Goal: Transaction & Acquisition: Purchase product/service

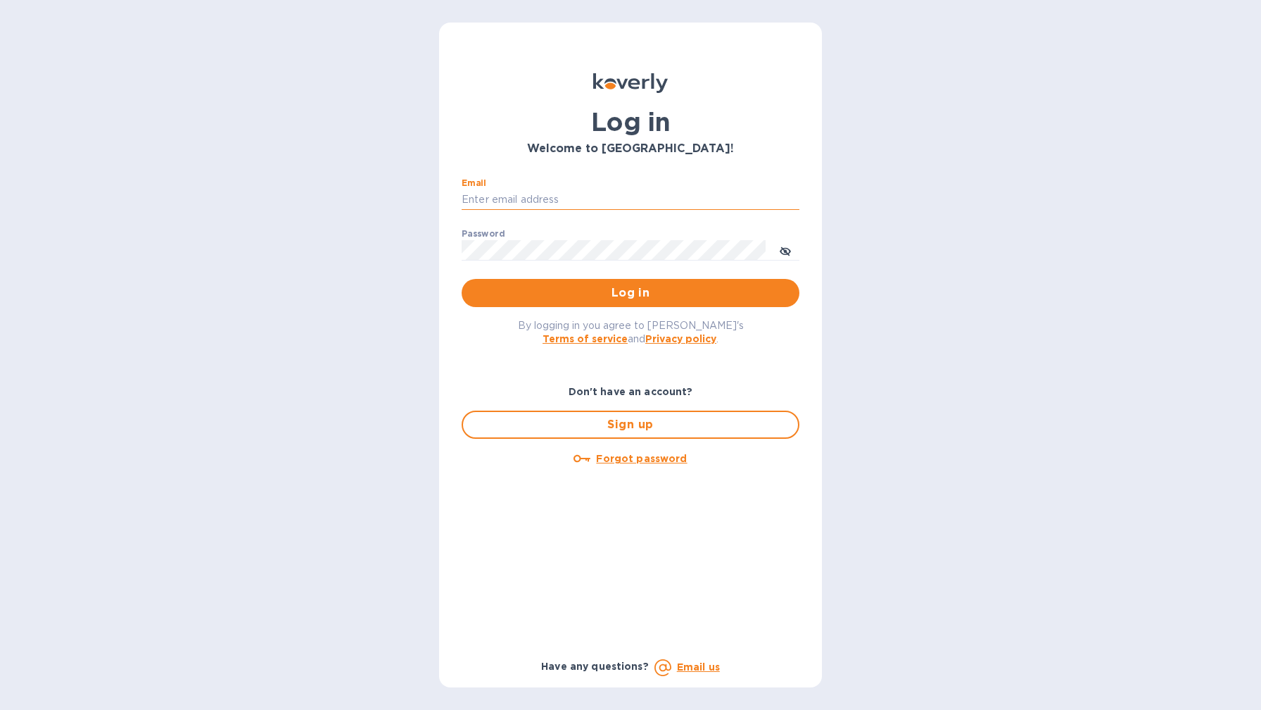
click at [561, 206] on input "Email" at bounding box center [631, 199] width 338 height 21
type input "harmanswineandspirits@gmail.com"
click at [619, 296] on span "Log in" at bounding box center [630, 292] width 315 height 17
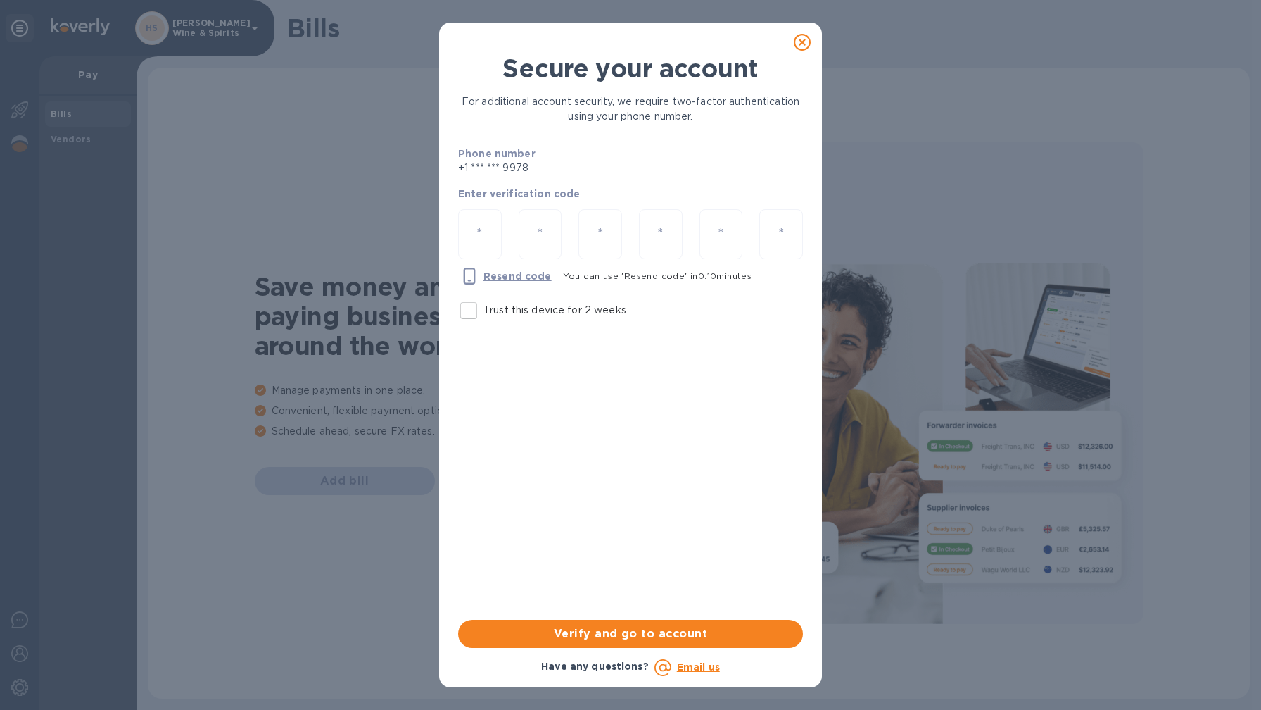
click at [476, 231] on input "number" at bounding box center [480, 234] width 20 height 26
type input "5"
type input "0"
type input "4"
type input "3"
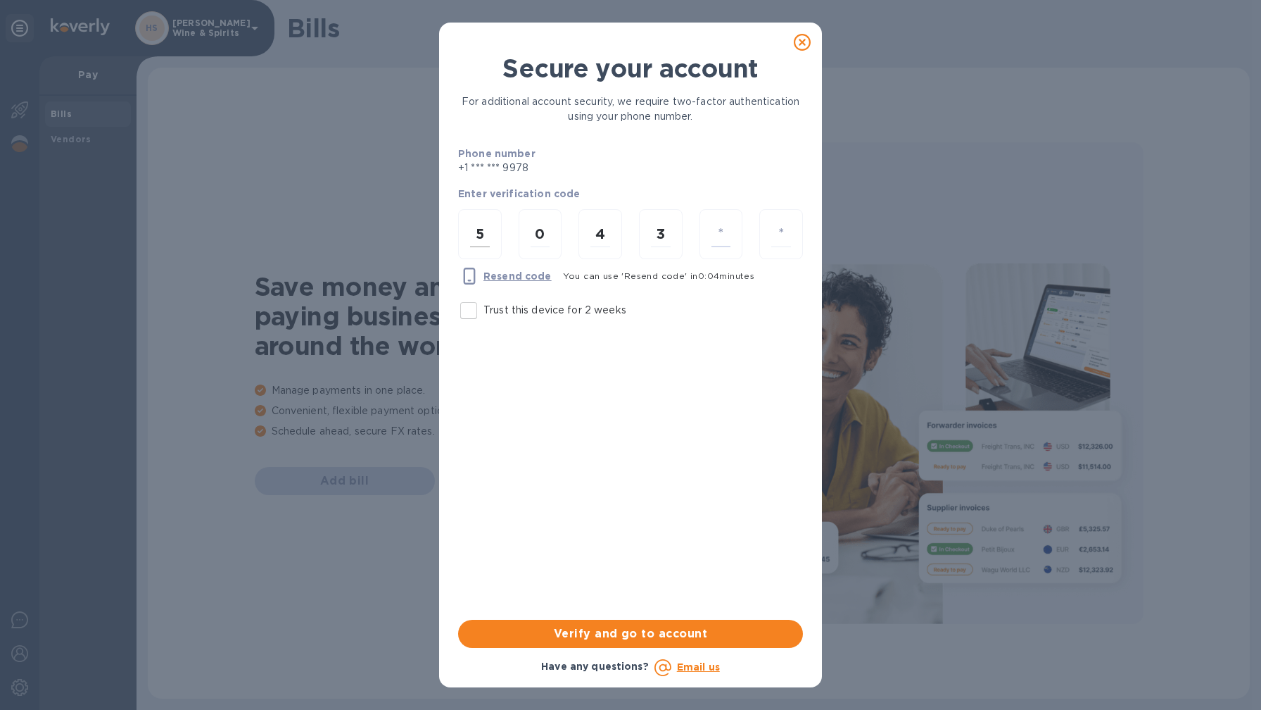
type input "2"
type input "9"
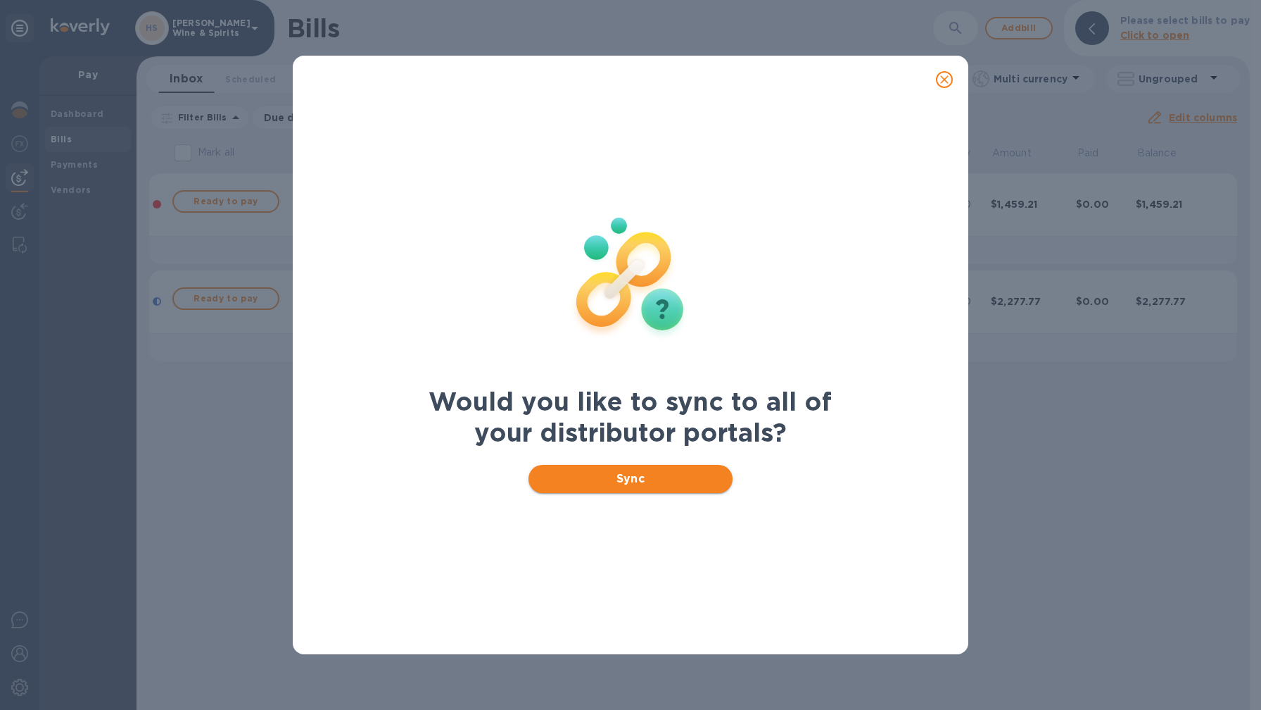
click at [641, 484] on span "Sync" at bounding box center [631, 478] width 182 height 17
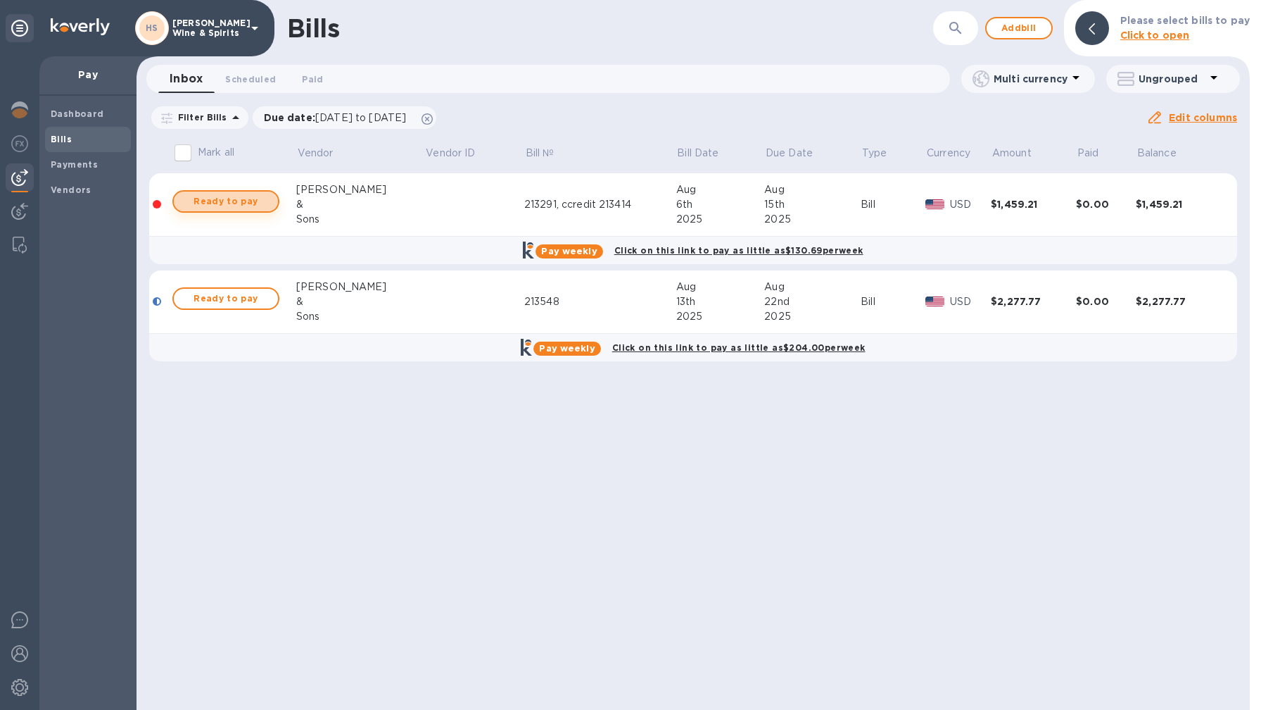
click at [229, 204] on span "Ready to pay" at bounding box center [226, 201] width 82 height 17
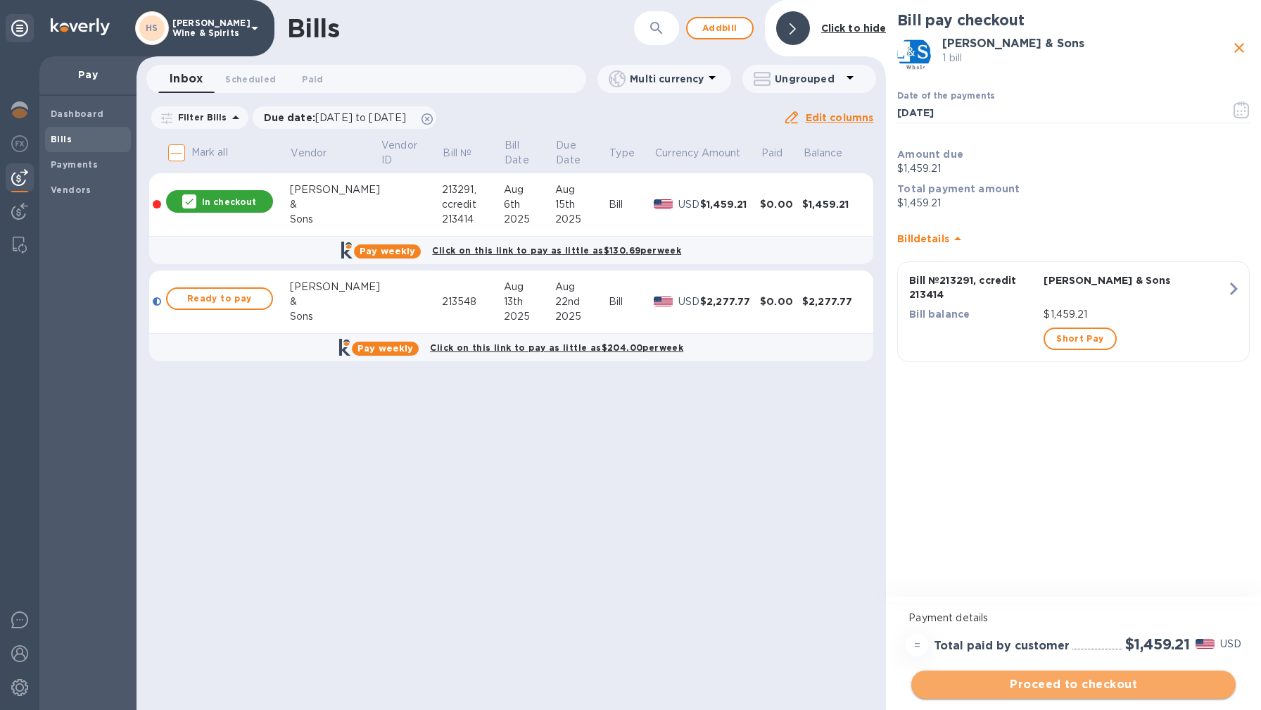
click at [1097, 679] on span "Proceed to checkout" at bounding box center [1074, 684] width 302 height 17
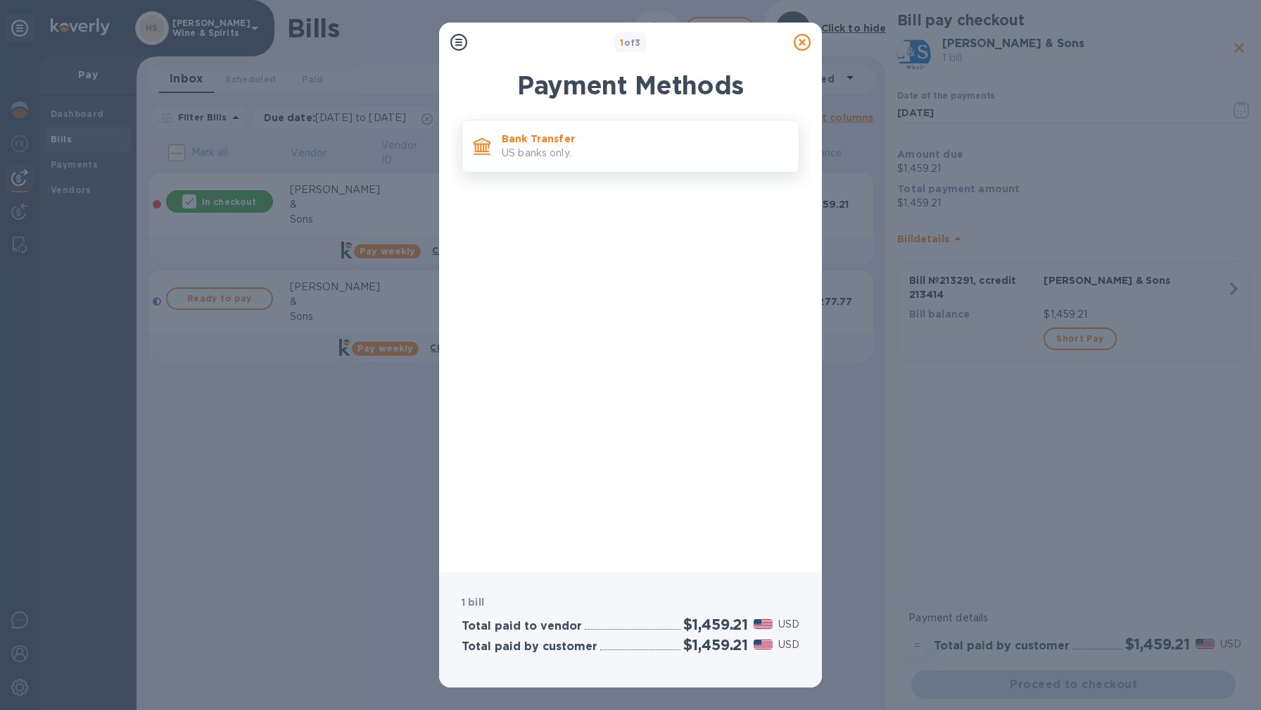
click at [593, 150] on p "US banks only." at bounding box center [645, 153] width 286 height 15
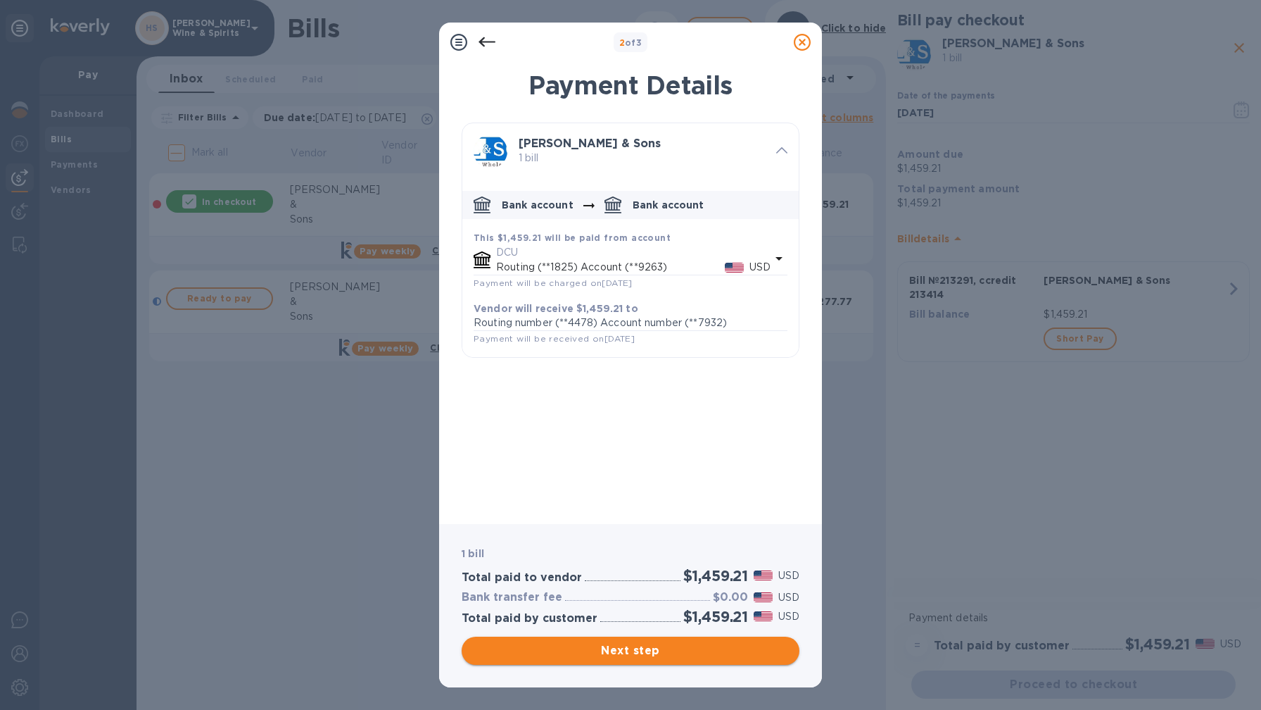
click at [715, 655] on span "Next step" at bounding box center [630, 650] width 315 height 17
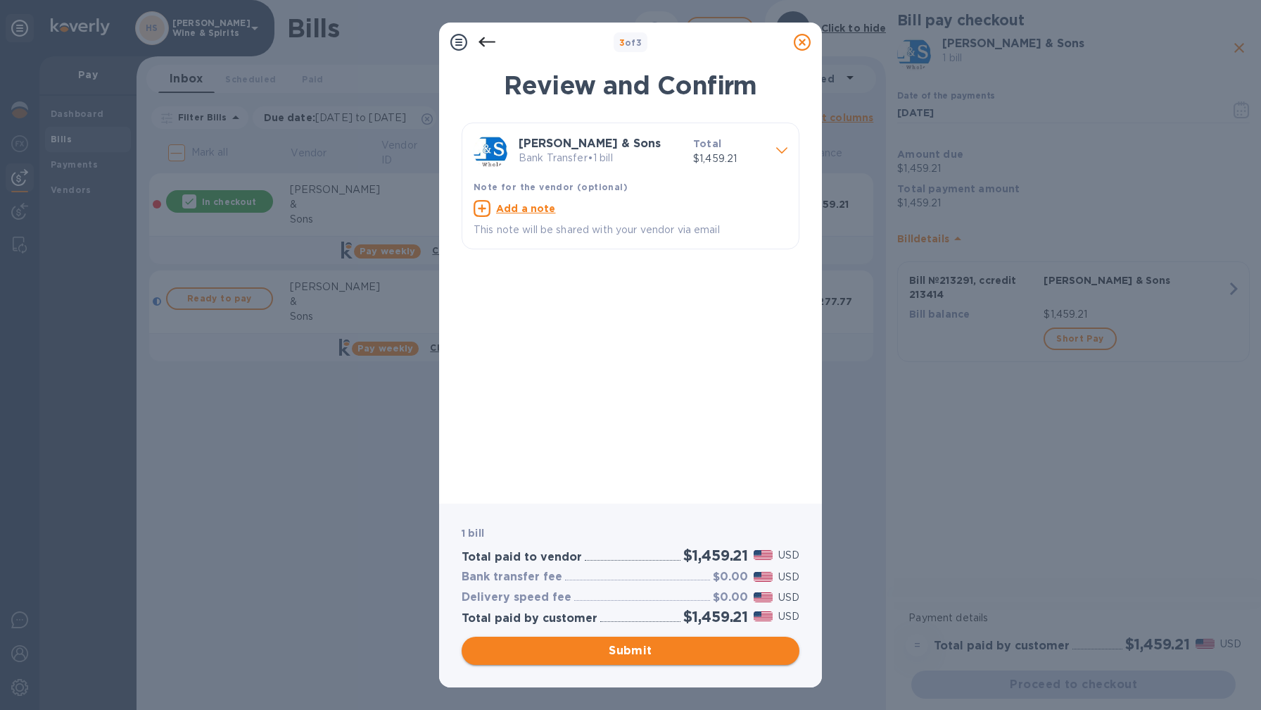
click at [716, 654] on span "Submit" at bounding box center [630, 650] width 315 height 17
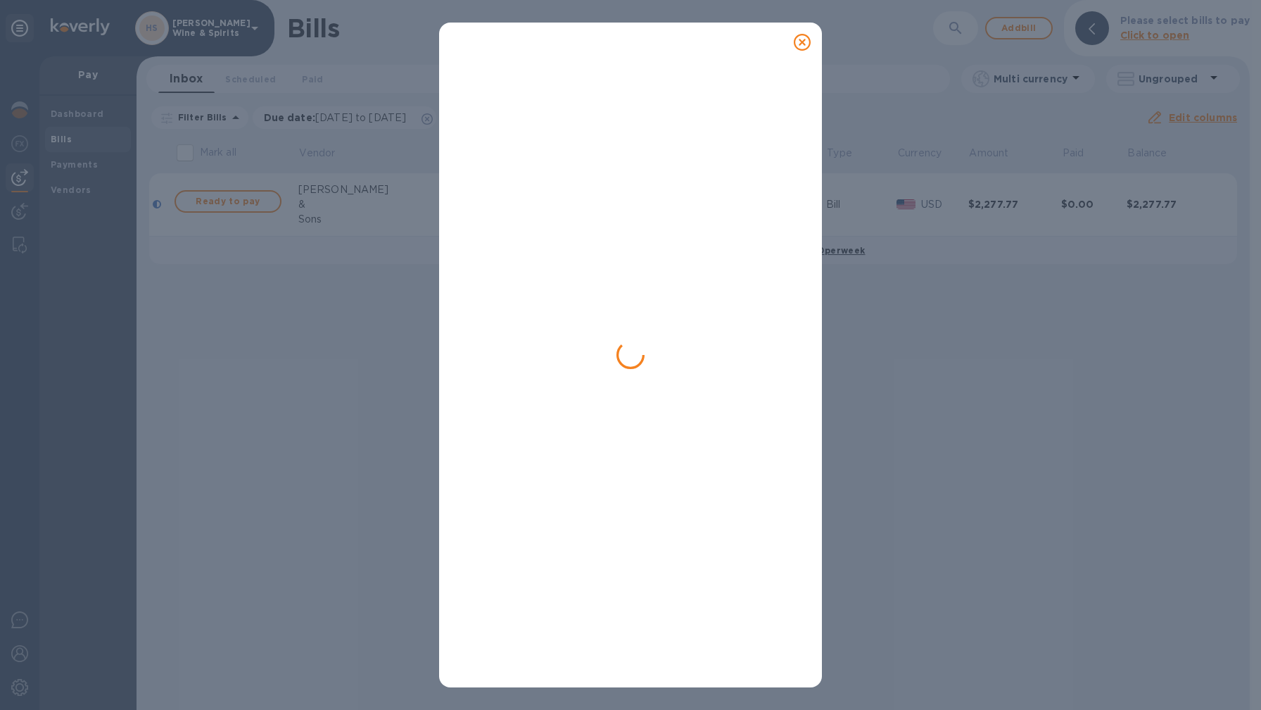
click at [618, 296] on div at bounding box center [631, 372] width 338 height 605
